Goal: Use online tool/utility: Use online tool/utility

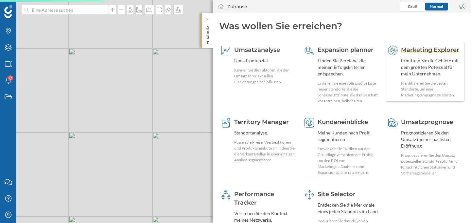
scroll to position [9, 0]
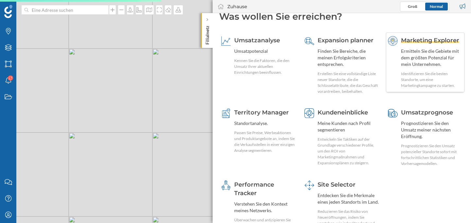
click at [418, 41] on span "Marketing Explorer" at bounding box center [430, 40] width 58 height 7
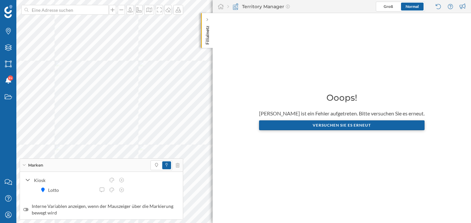
click at [316, 124] on div "Versuchen Sie es erneut" at bounding box center [342, 125] width 166 height 10
